Goal: Task Accomplishment & Management: Use online tool/utility

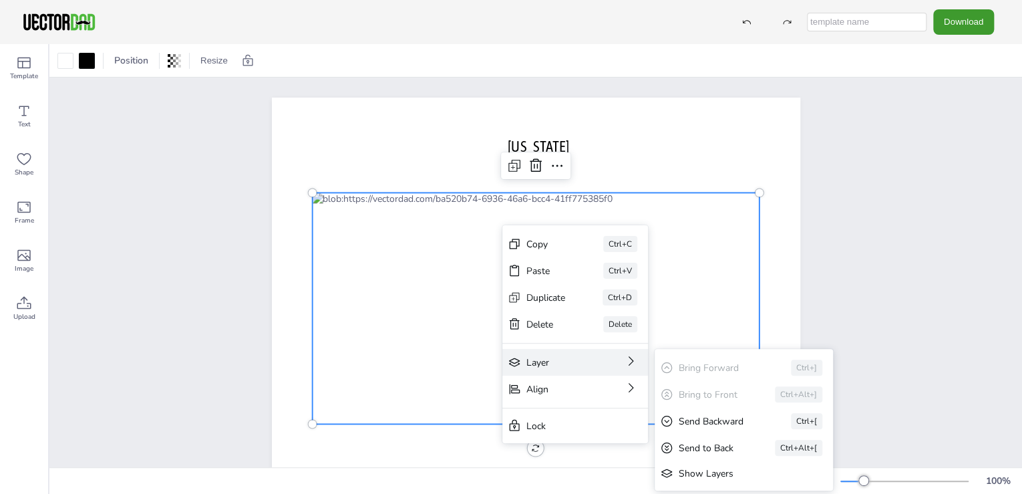
click at [558, 363] on div "Layer" at bounding box center [556, 362] width 60 height 13
click at [703, 465] on div "Show Layers" at bounding box center [744, 473] width 178 height 24
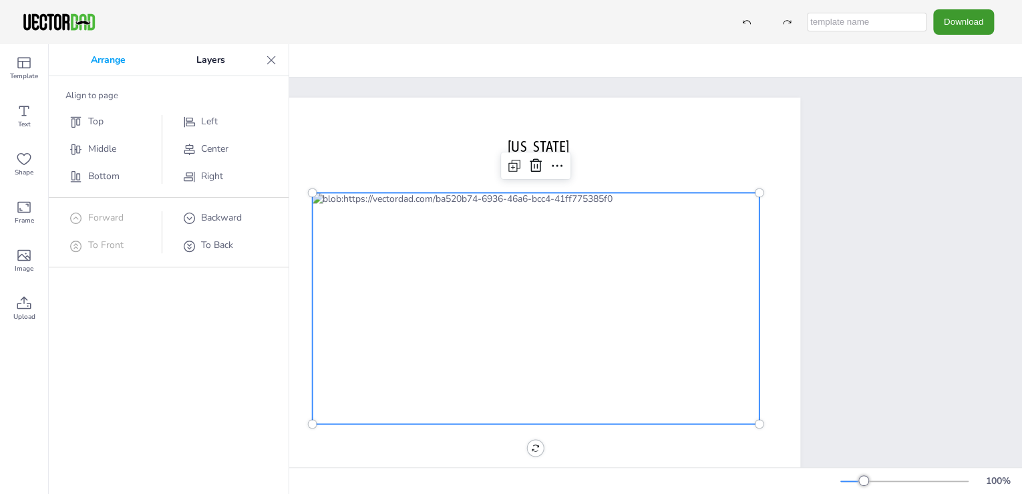
click at [245, 308] on div "Arrange Layers Align to page Top Middle Bottom Left Center Right Forward To Fro…" at bounding box center [169, 269] width 240 height 450
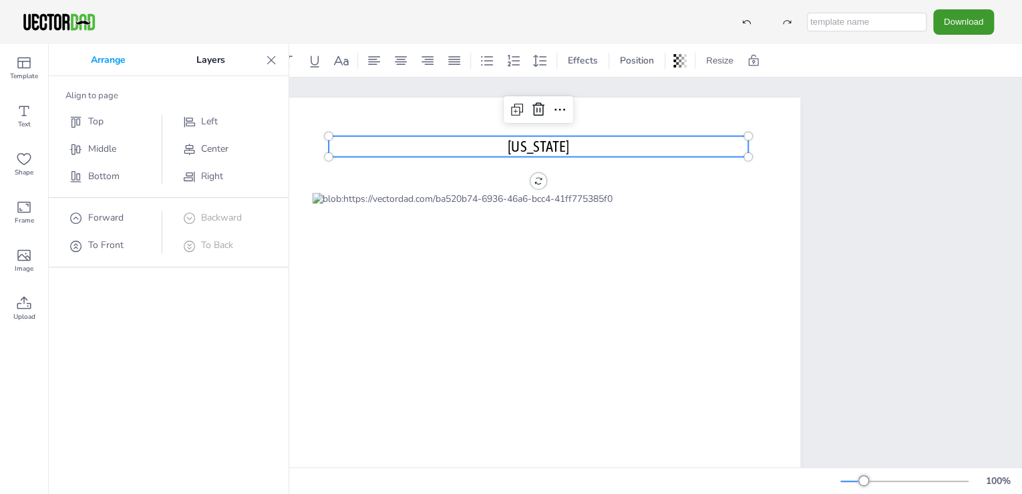
click at [395, 136] on p "[US_STATE]" at bounding box center [539, 146] width 420 height 21
click at [257, 61] on p "Layers" at bounding box center [211, 60] width 100 height 32
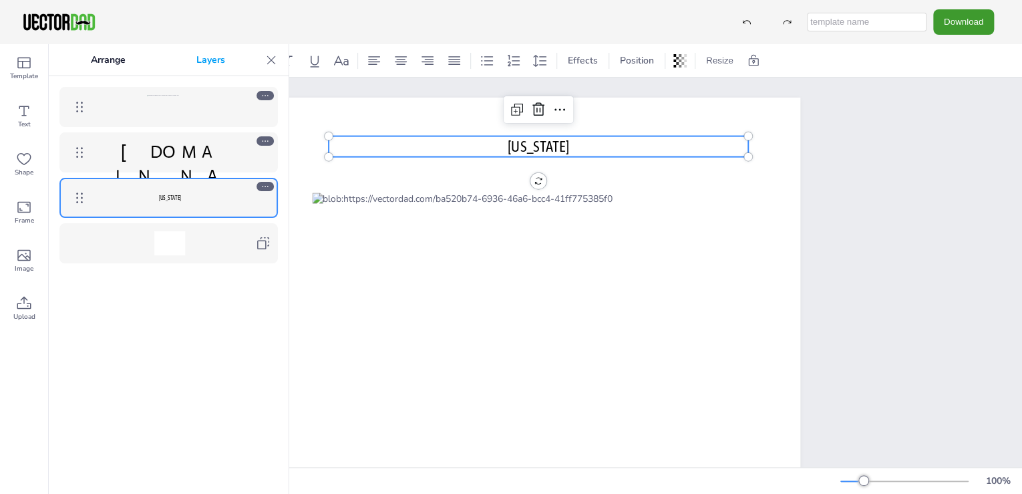
click at [267, 61] on icon at bounding box center [271, 59] width 13 height 13
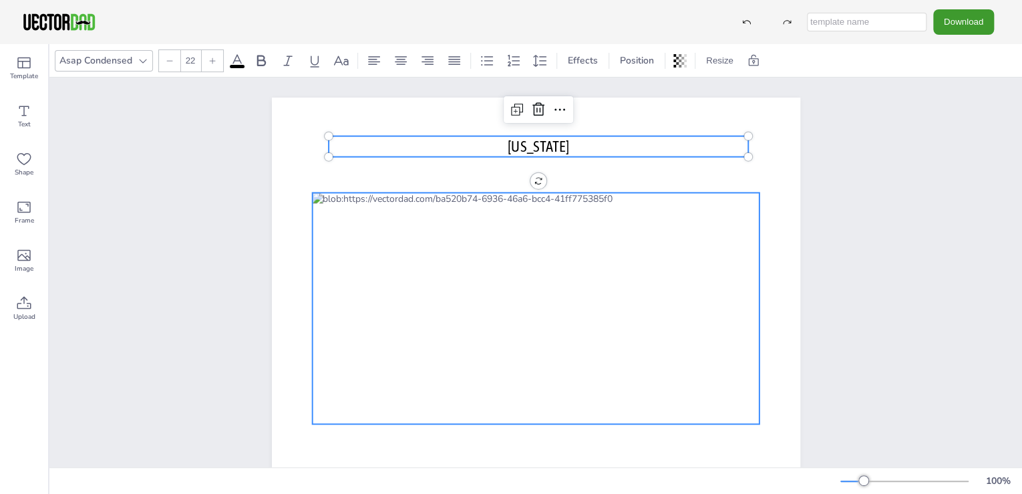
click at [379, 267] on div at bounding box center [536, 307] width 448 height 231
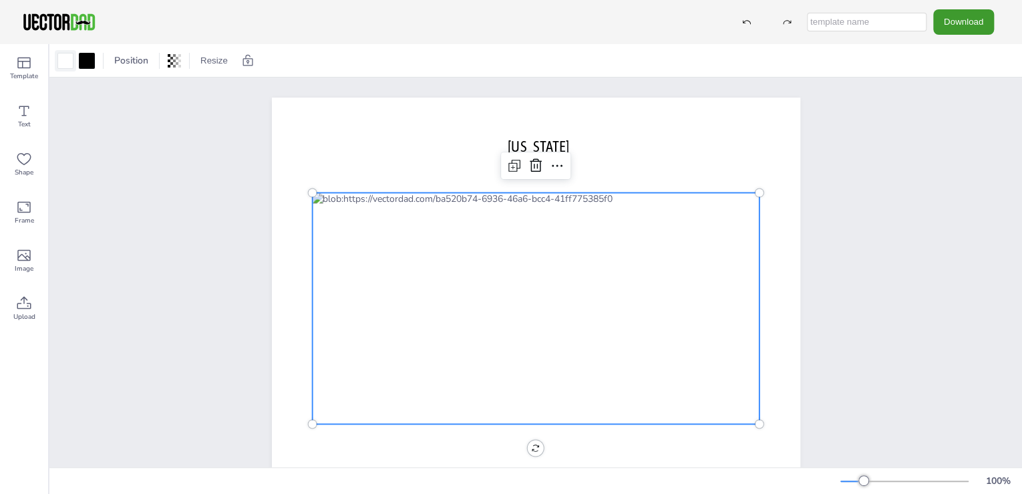
click at [64, 61] on div at bounding box center [65, 61] width 16 height 16
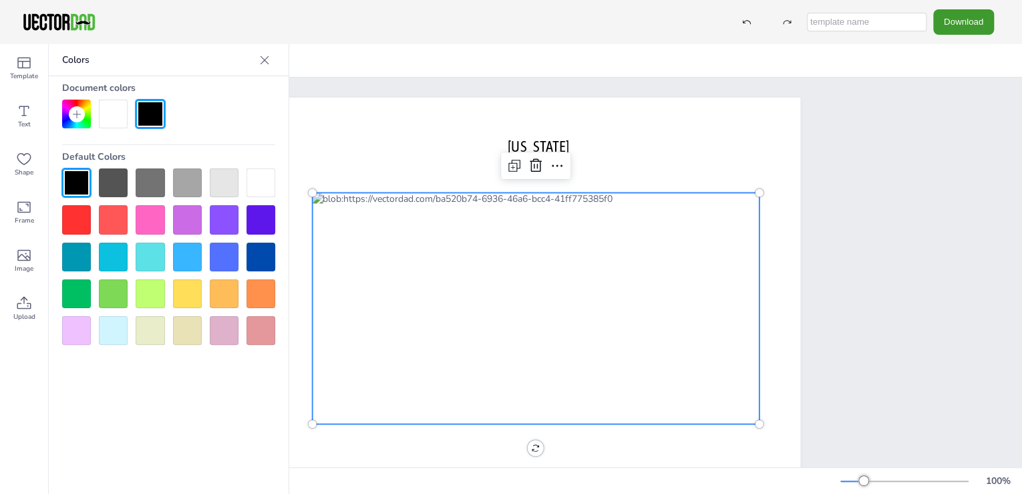
click at [114, 119] on div at bounding box center [113, 114] width 29 height 29
click at [114, 120] on div at bounding box center [113, 114] width 29 height 29
click at [263, 177] on div at bounding box center [261, 182] width 29 height 29
click at [557, 168] on icon at bounding box center [557, 166] width 16 height 16
drag, startPoint x: 503, startPoint y: 170, endPoint x: 112, endPoint y: 118, distance: 394.9
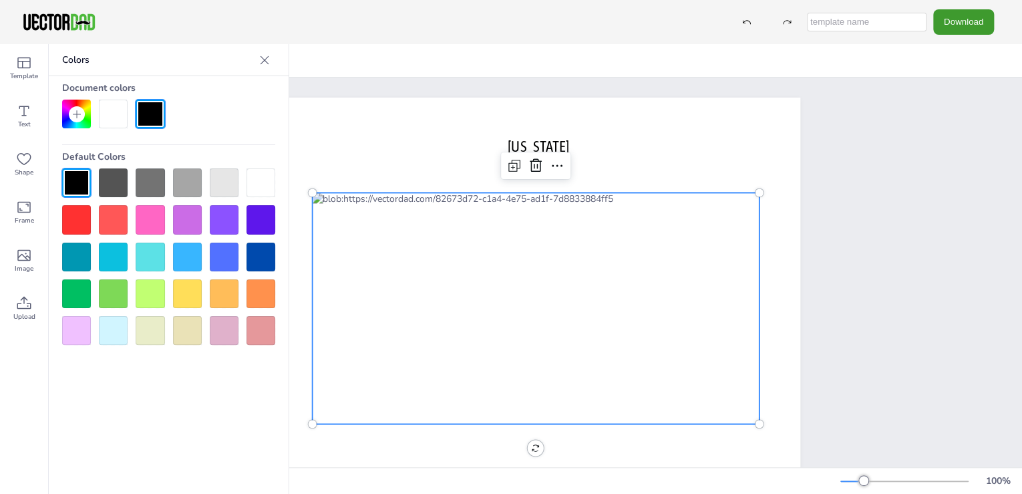
click at [112, 118] on div at bounding box center [113, 114] width 29 height 29
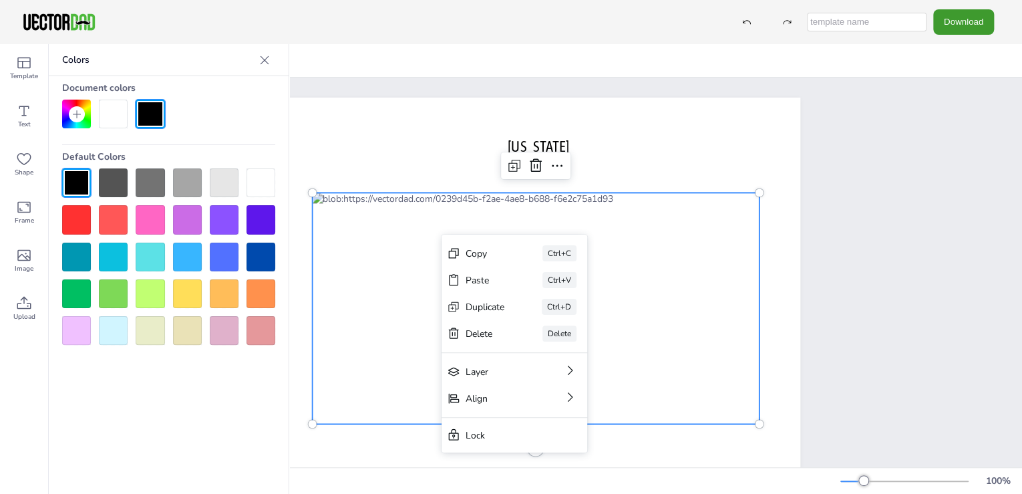
click at [230, 300] on div at bounding box center [224, 293] width 29 height 29
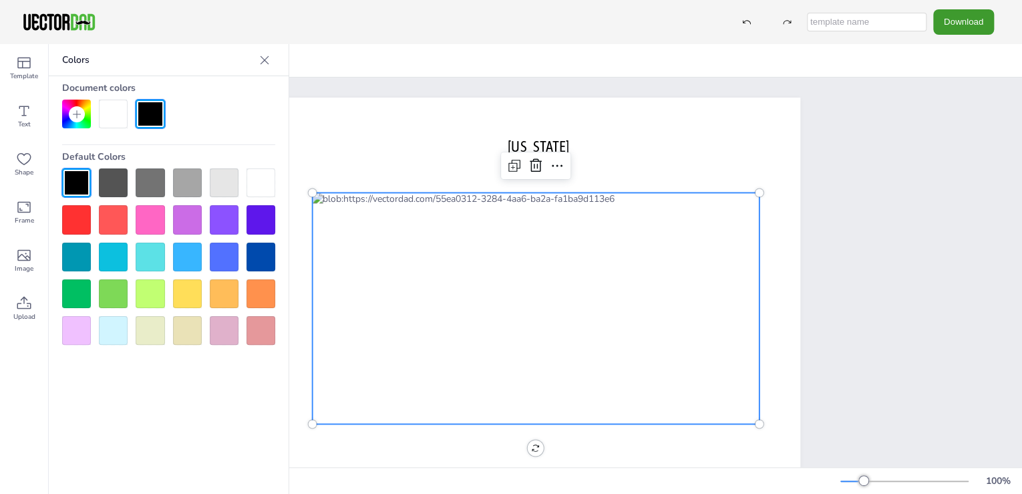
click at [105, 117] on div at bounding box center [113, 114] width 29 height 29
click at [228, 297] on div at bounding box center [224, 293] width 29 height 29
click at [142, 116] on div at bounding box center [150, 114] width 29 height 29
drag, startPoint x: 136, startPoint y: 118, endPoint x: 144, endPoint y: 116, distance: 8.3
click at [144, 116] on div at bounding box center [150, 114] width 29 height 29
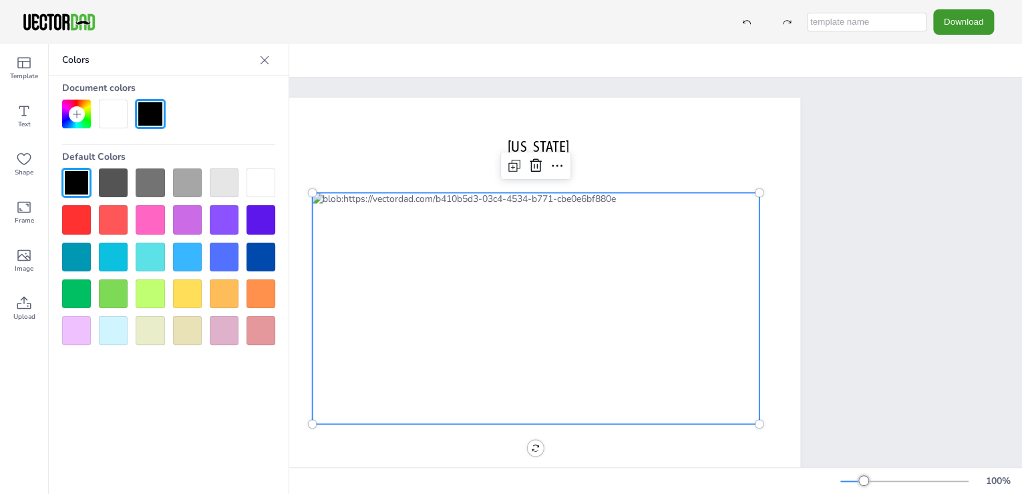
click at [116, 220] on div at bounding box center [113, 219] width 29 height 29
click at [119, 180] on div at bounding box center [113, 182] width 29 height 29
click at [157, 111] on div at bounding box center [150, 114] width 29 height 29
drag, startPoint x: 157, startPoint y: 188, endPoint x: 180, endPoint y: 208, distance: 30.7
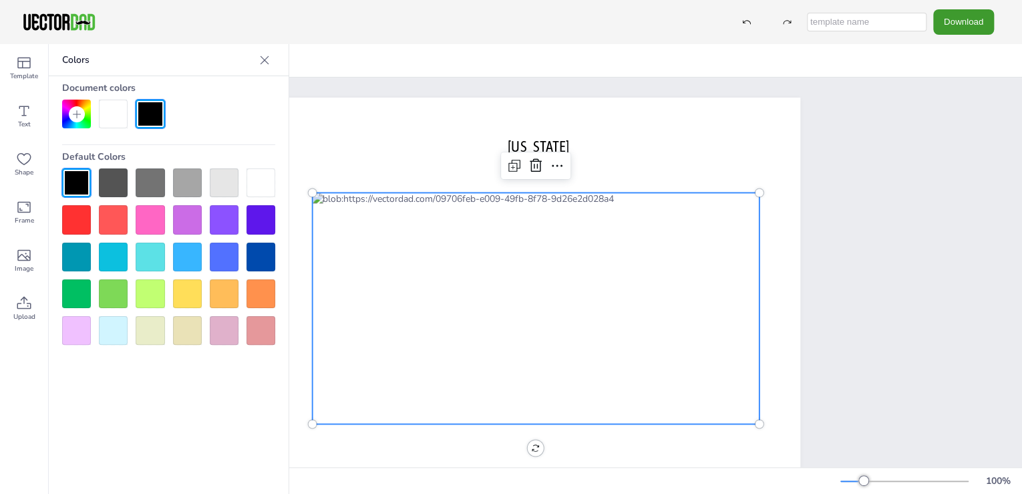
click at [157, 188] on div at bounding box center [150, 182] width 29 height 29
click at [234, 296] on div at bounding box center [224, 293] width 29 height 29
click at [23, 257] on icon at bounding box center [24, 255] width 16 height 16
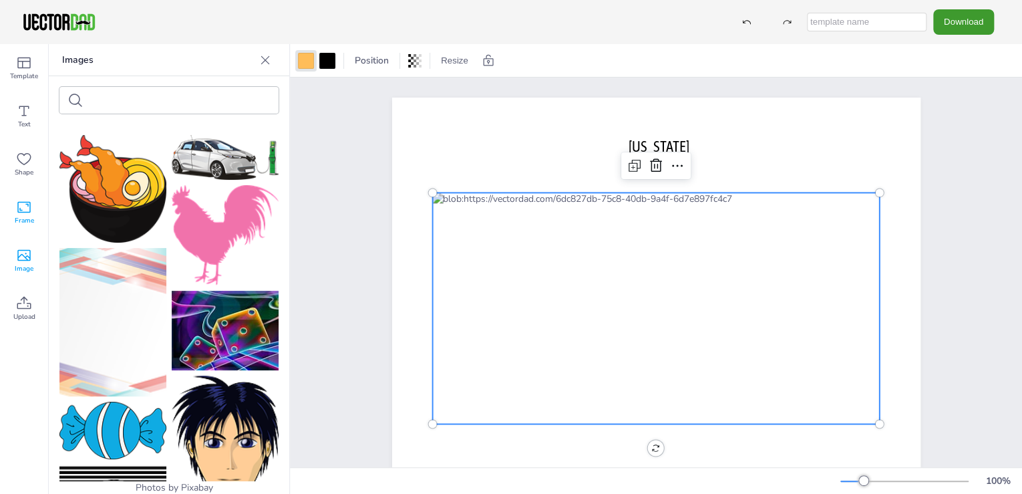
click at [27, 214] on icon at bounding box center [24, 207] width 16 height 16
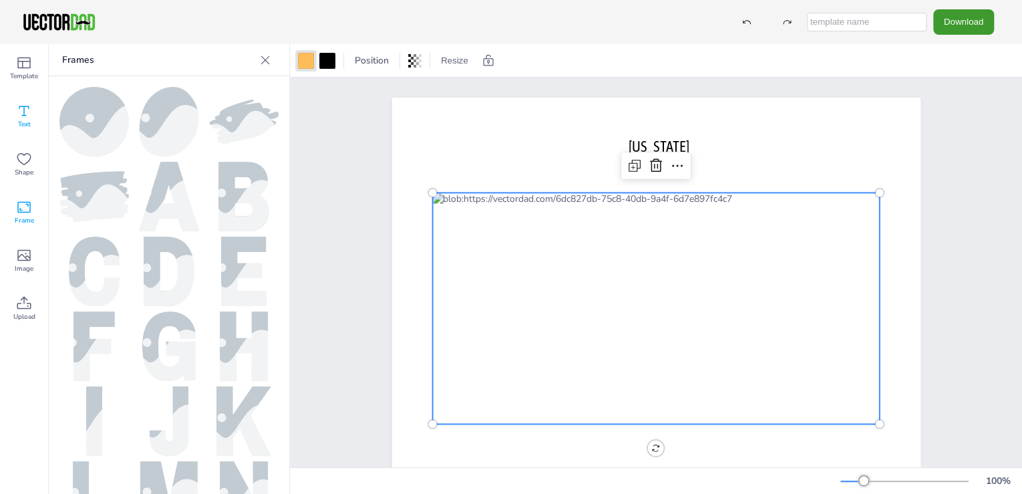
click at [25, 116] on icon at bounding box center [24, 111] width 16 height 16
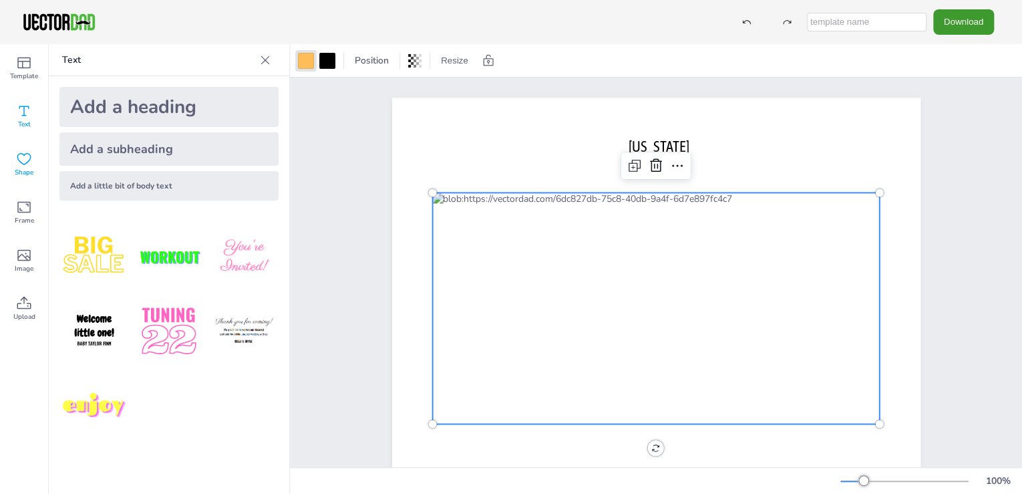
click at [23, 161] on icon at bounding box center [24, 159] width 16 height 16
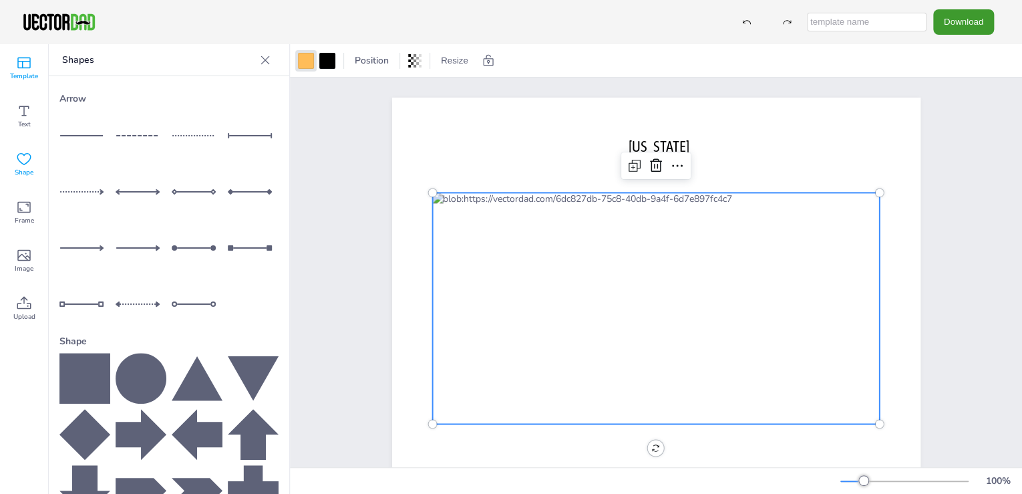
click at [24, 71] on span "Template" at bounding box center [24, 76] width 28 height 11
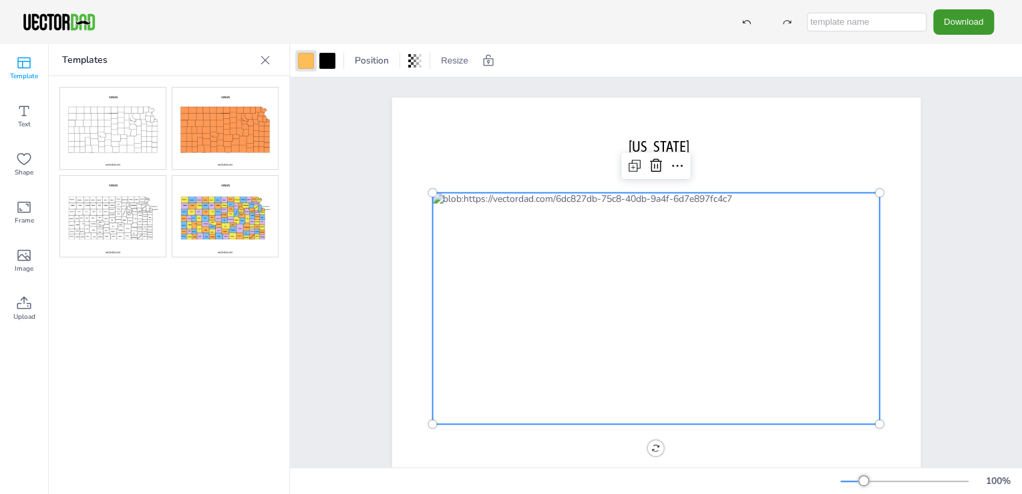
click at [139, 114] on img at bounding box center [113, 129] width 106 height 82
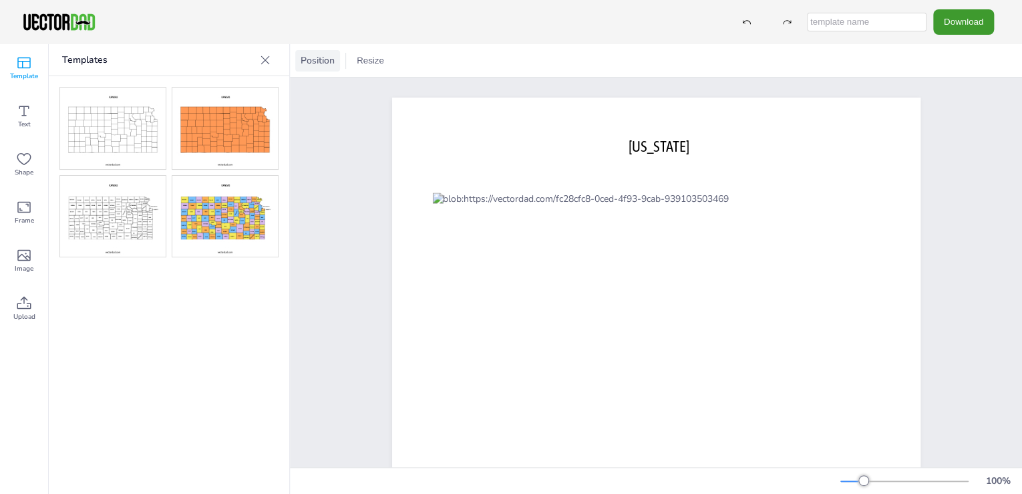
click at [324, 62] on span "Position" at bounding box center [317, 60] width 39 height 13
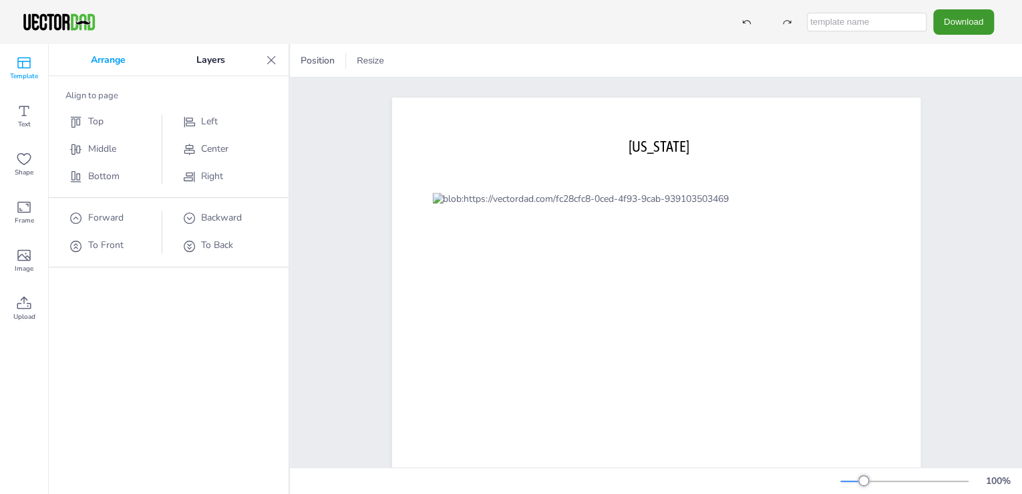
click at [850, 23] on input "text" at bounding box center [867, 22] width 120 height 19
click at [16, 62] on icon at bounding box center [24, 63] width 16 height 16
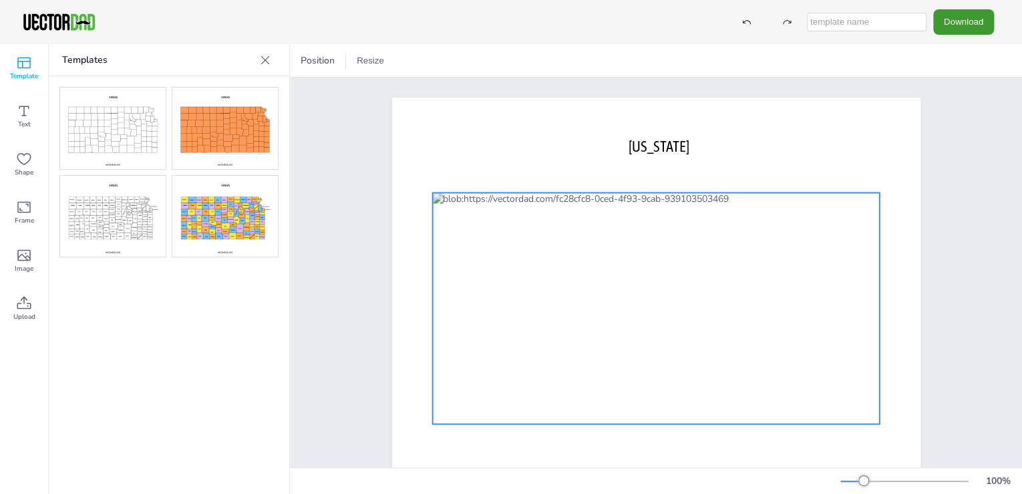
click at [615, 315] on div at bounding box center [656, 307] width 448 height 231
click at [328, 59] on div at bounding box center [327, 61] width 16 height 16
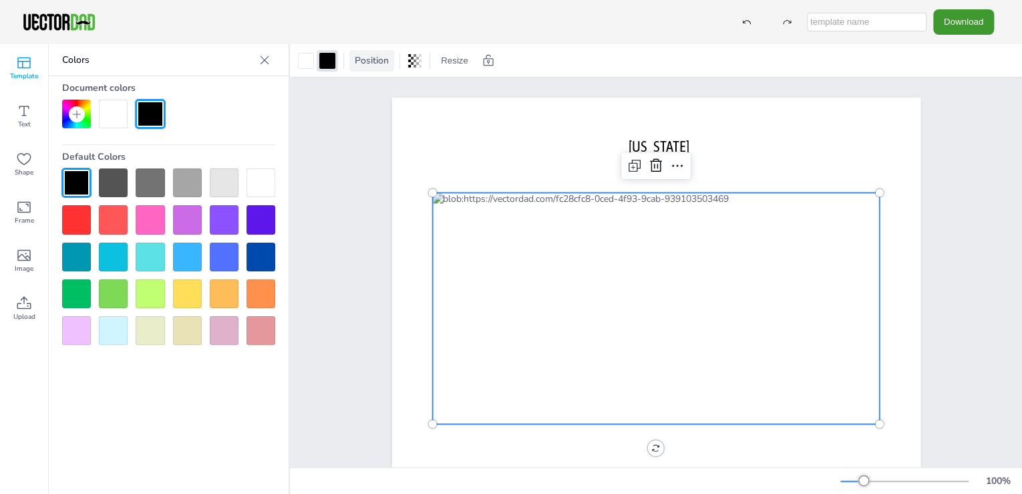
click at [368, 65] on span "Position" at bounding box center [371, 60] width 39 height 13
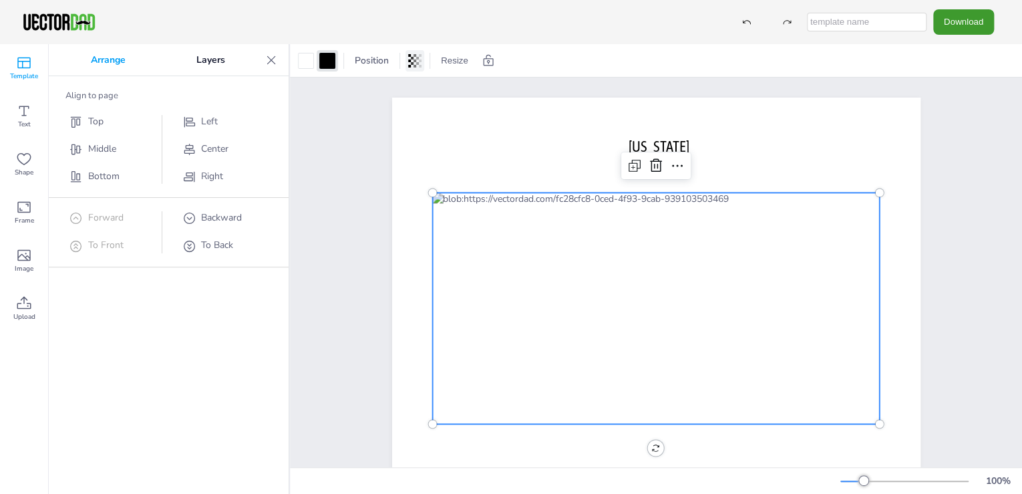
click at [417, 62] on icon at bounding box center [417, 61] width 3 height 8
drag, startPoint x: 413, startPoint y: 115, endPoint x: 324, endPoint y: 106, distance: 89.3
click at [324, 106] on div "Transparency 4" at bounding box center [366, 104] width 92 height 32
type input "100"
drag, startPoint x: 325, startPoint y: 112, endPoint x: 415, endPoint y: 129, distance: 91.2
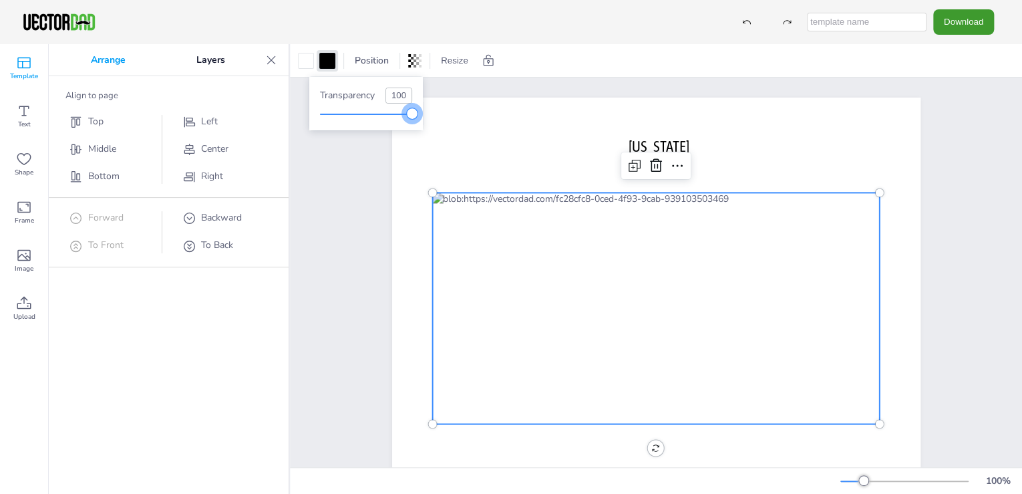
click at [415, 129] on div "Transparency 100" at bounding box center [366, 103] width 114 height 53
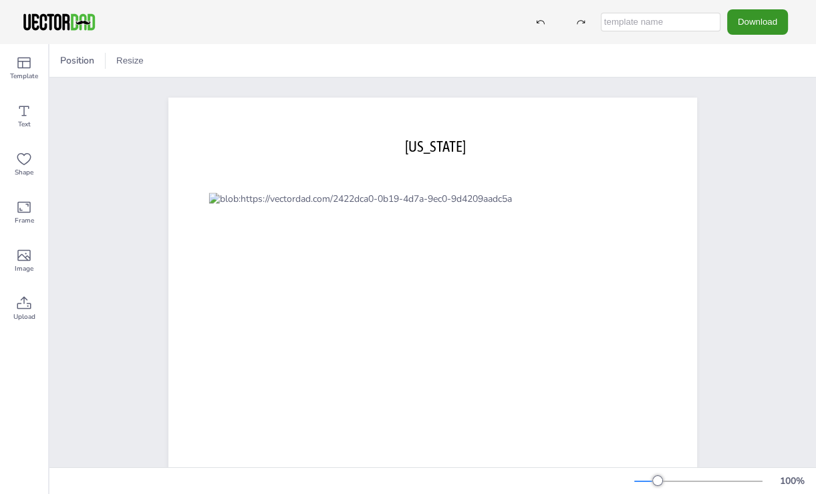
click at [757, 24] on button "Download" at bounding box center [757, 21] width 61 height 25
click at [772, 21] on button "Download" at bounding box center [757, 21] width 61 height 25
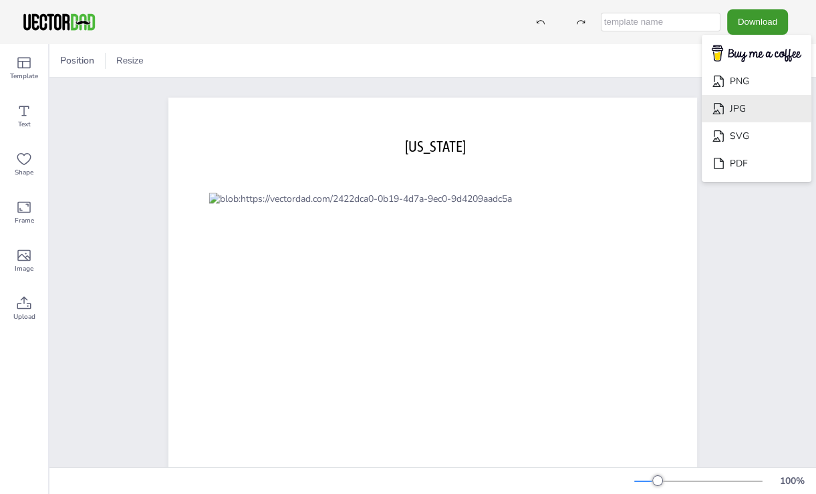
click at [737, 108] on li "JPG" at bounding box center [756, 108] width 110 height 27
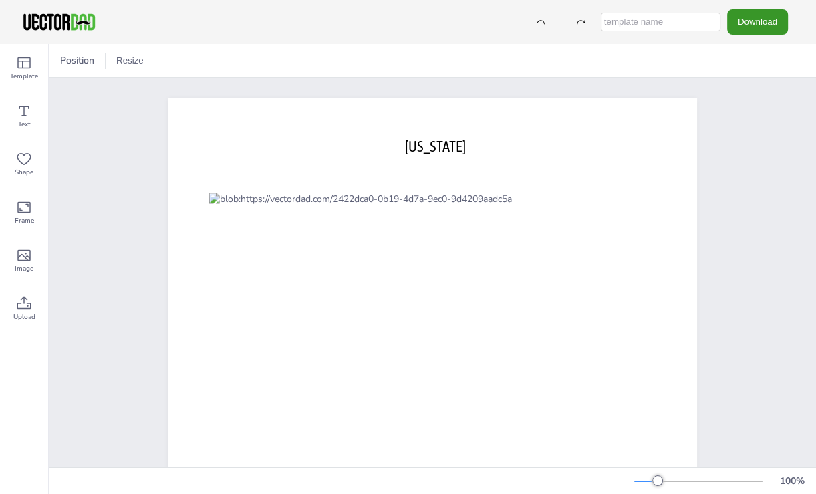
click at [761, 23] on button "Download" at bounding box center [757, 21] width 61 height 25
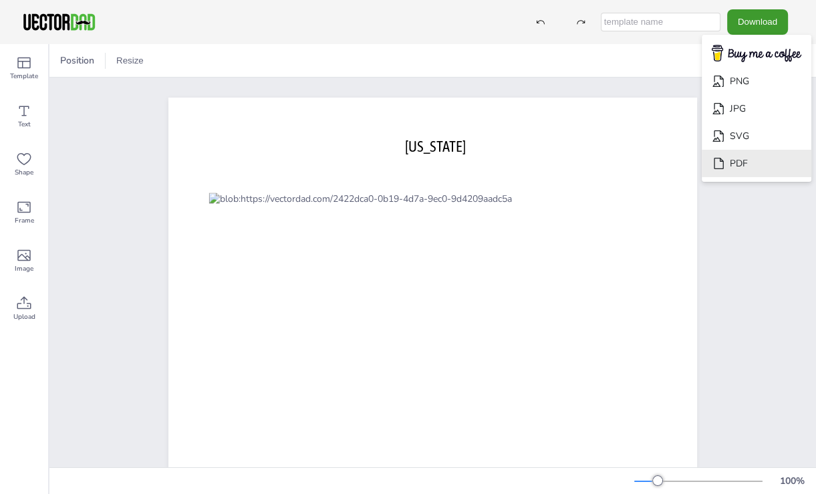
click at [748, 160] on li "PDF" at bounding box center [756, 163] width 110 height 27
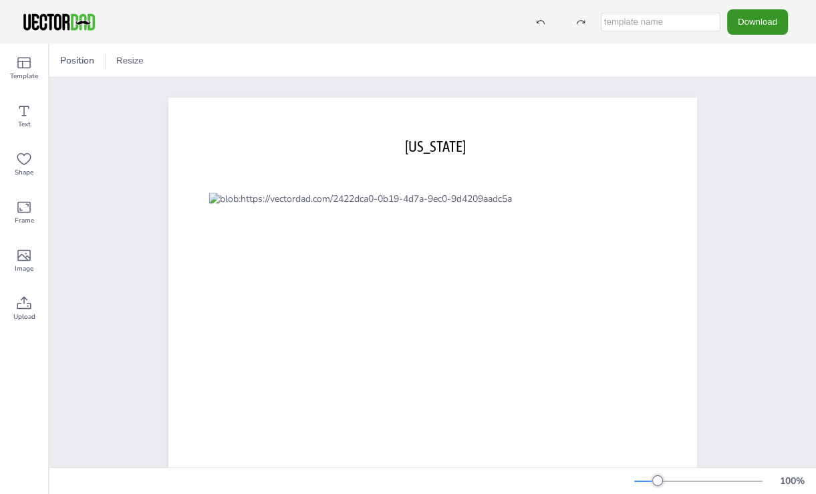
click at [754, 21] on button "Download" at bounding box center [757, 21] width 61 height 25
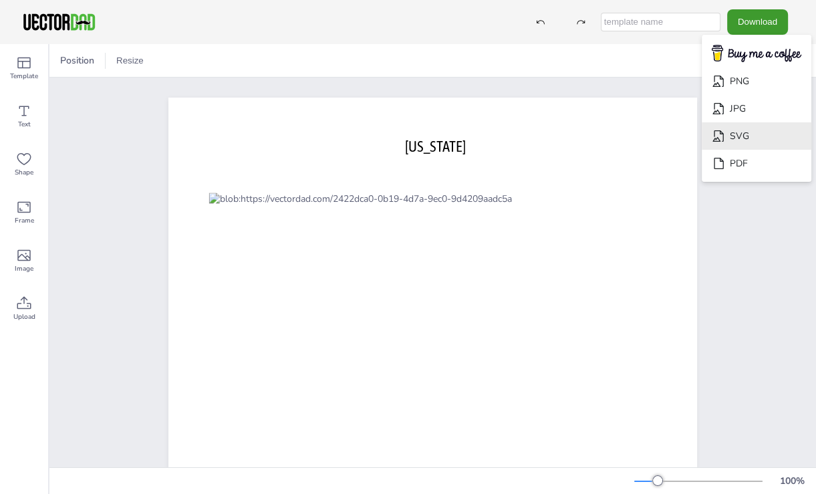
click at [748, 136] on li "SVG" at bounding box center [756, 135] width 110 height 27
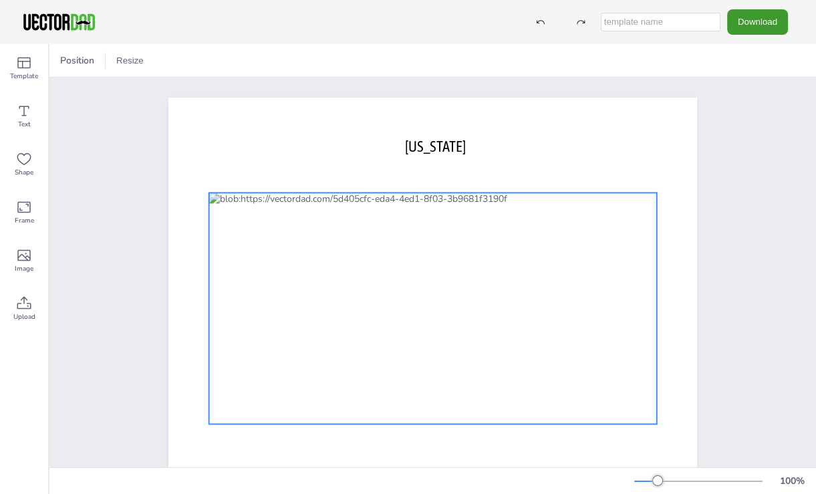
click at [297, 202] on div at bounding box center [433, 307] width 448 height 231
click at [70, 59] on div at bounding box center [65, 61] width 16 height 16
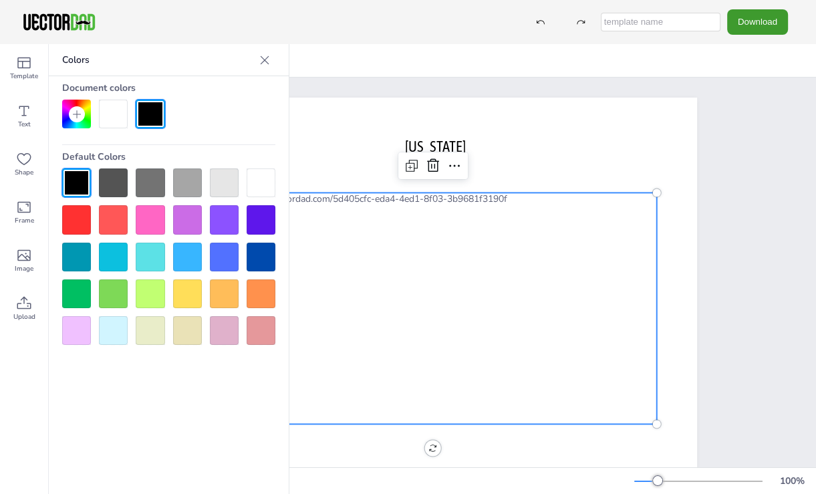
click at [104, 114] on div at bounding box center [113, 114] width 29 height 29
click at [156, 115] on div at bounding box center [150, 114] width 29 height 29
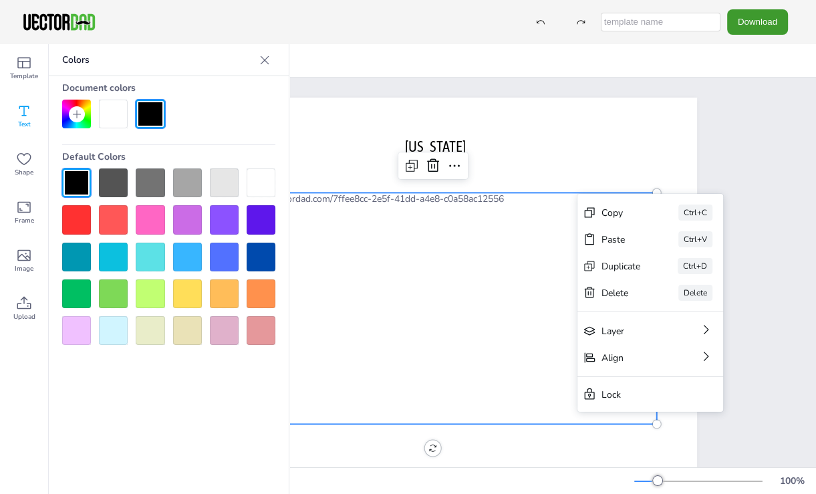
click at [24, 112] on icon at bounding box center [24, 111] width 16 height 16
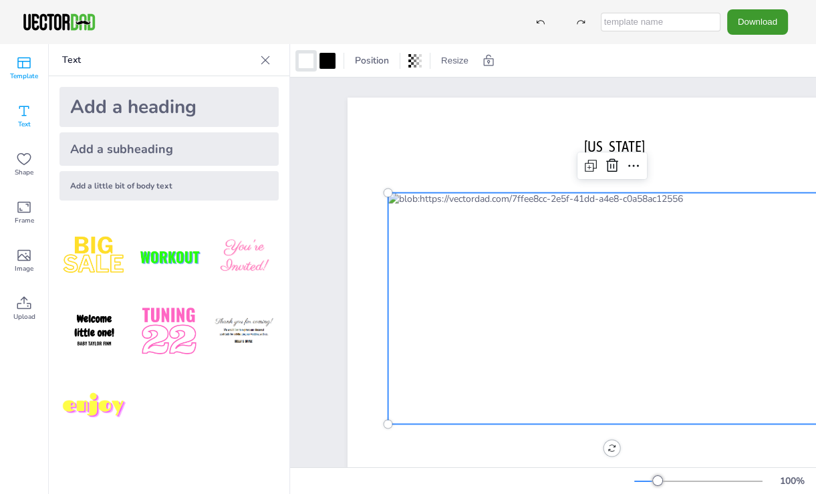
click at [21, 65] on icon at bounding box center [24, 63] width 16 height 16
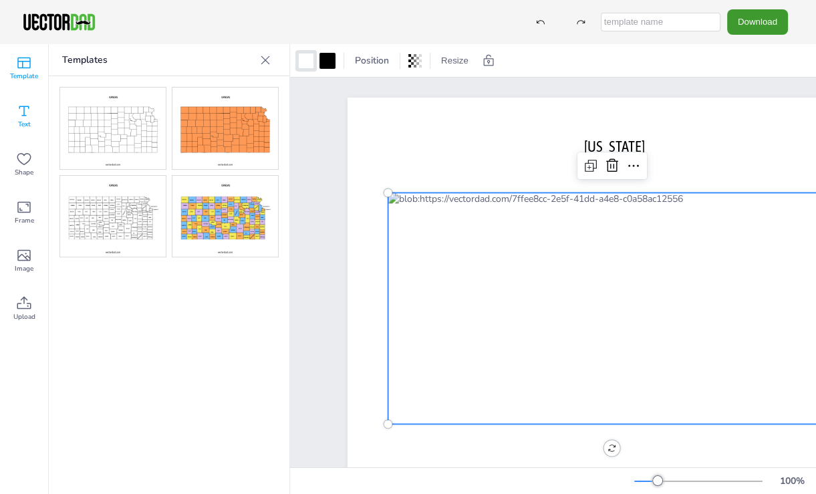
click at [24, 119] on span "Text" at bounding box center [24, 124] width 13 height 11
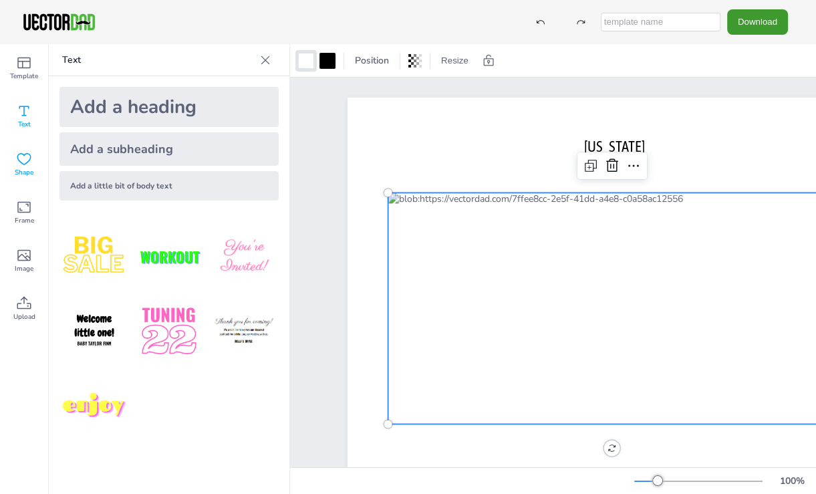
click at [28, 171] on span "Shape" at bounding box center [24, 172] width 19 height 11
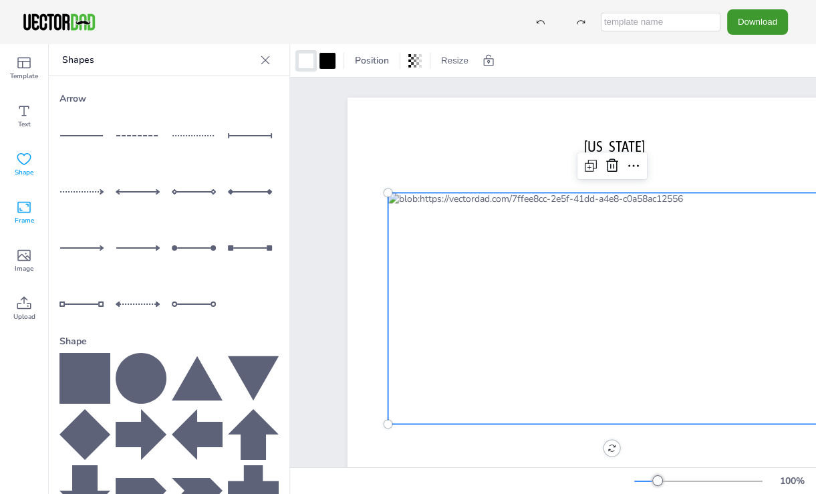
click at [30, 208] on icon at bounding box center [23, 207] width 13 height 11
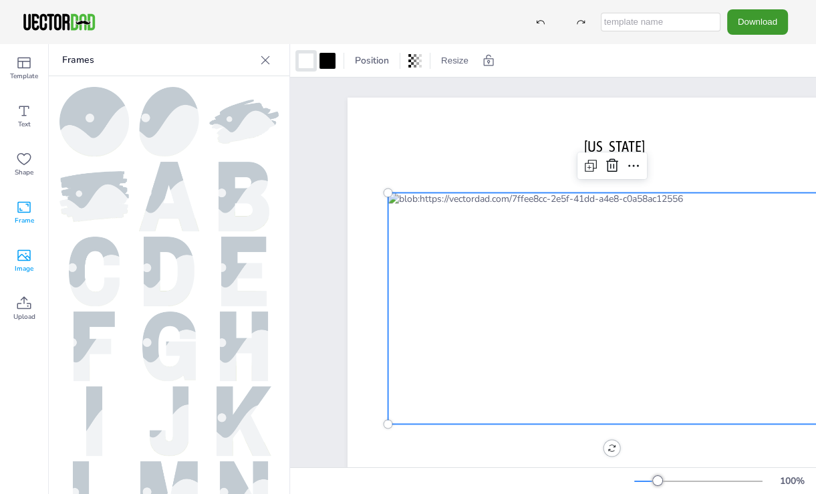
click at [35, 259] on div "Image" at bounding box center [24, 260] width 48 height 48
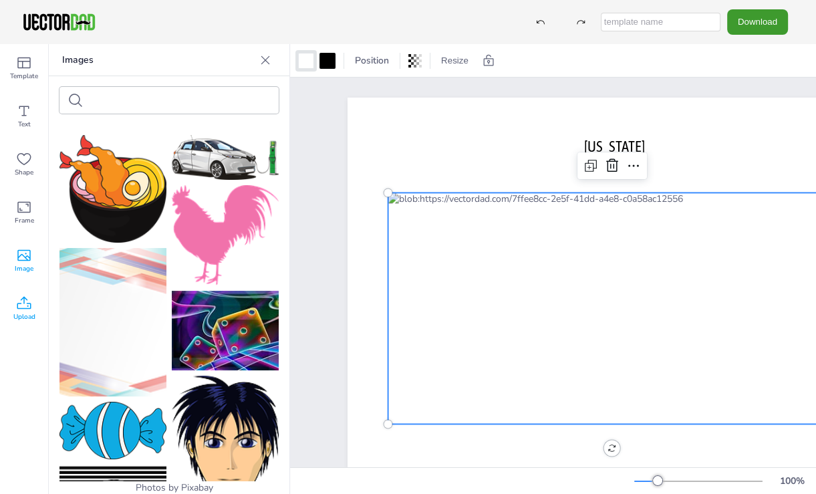
click at [27, 307] on icon at bounding box center [24, 302] width 14 height 13
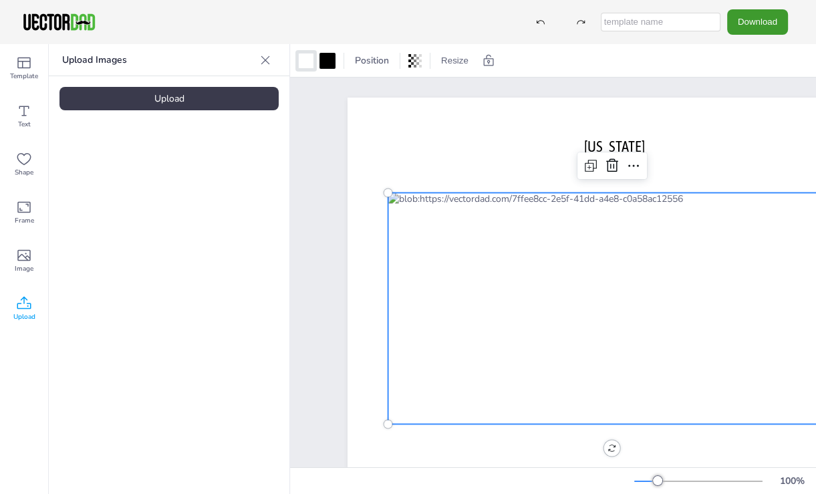
click at [267, 57] on icon at bounding box center [265, 59] width 9 height 9
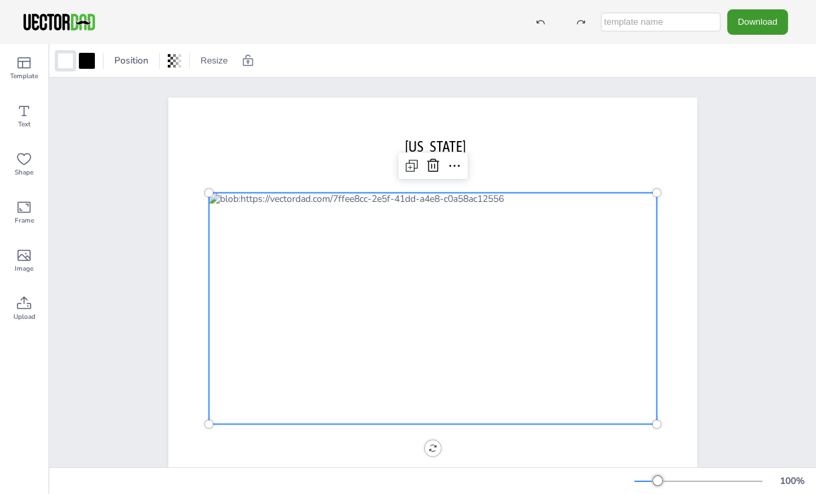
click at [736, 136] on div "[US_STATE] [DOMAIN_NAME]" at bounding box center [432, 301] width 643 height 449
